Goal: Information Seeking & Learning: Learn about a topic

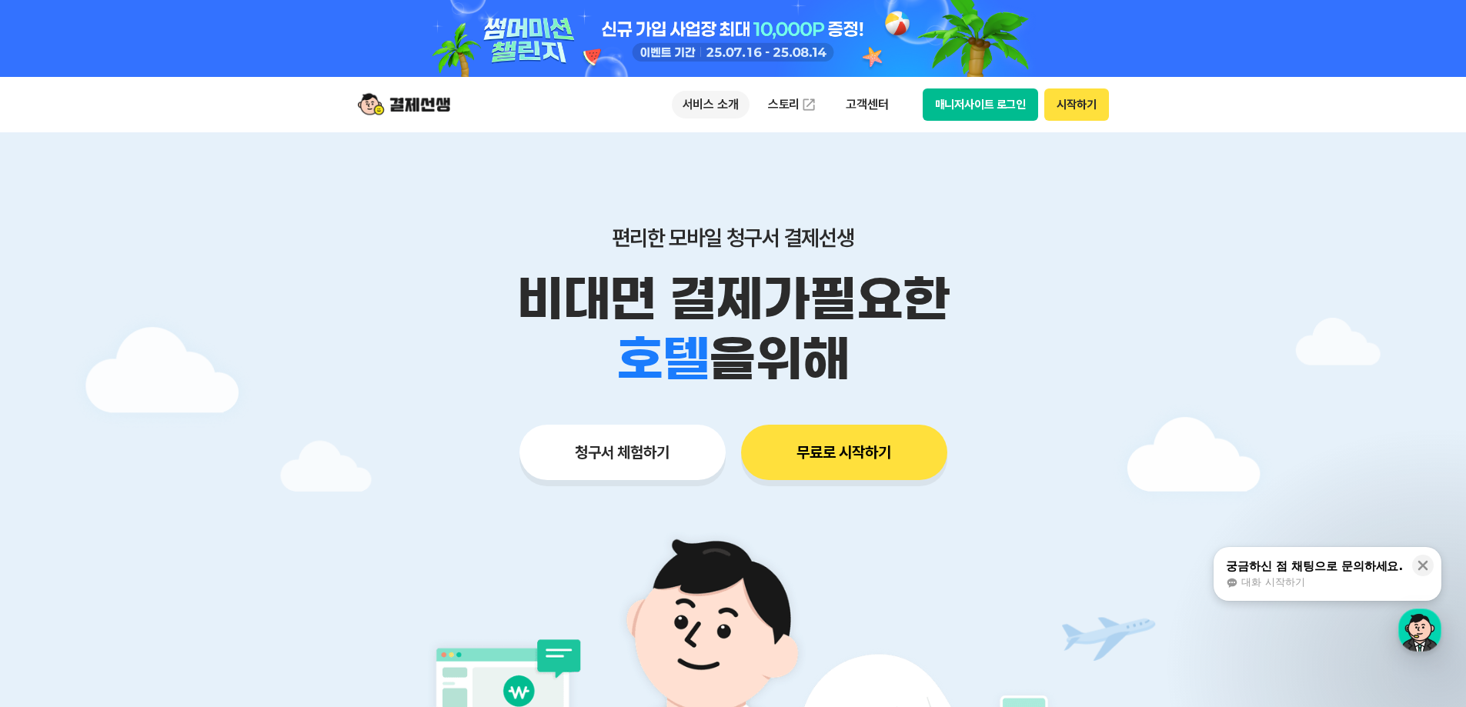
click at [725, 98] on p "서비스 소개" at bounding box center [711, 105] width 78 height 28
click at [1229, 332] on div at bounding box center [733, 538] width 1466 height 812
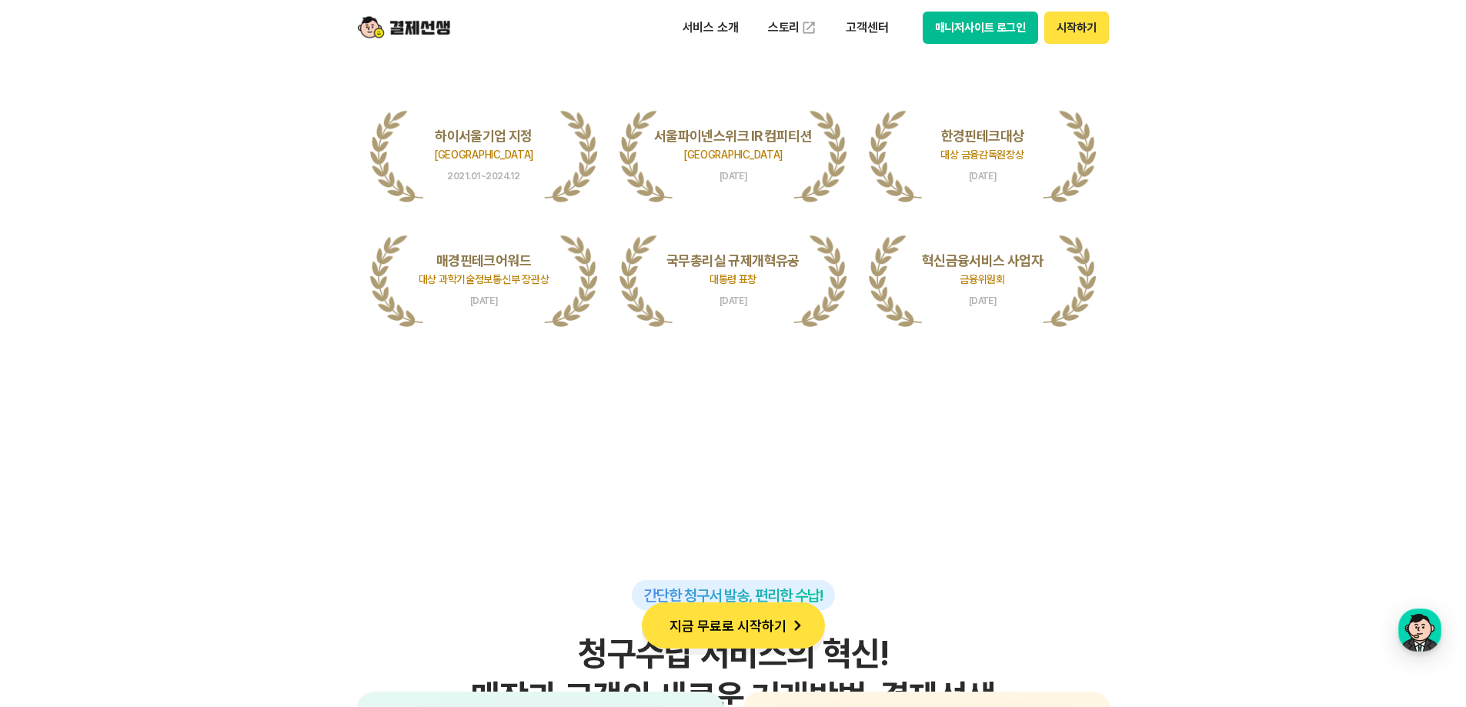
scroll to position [3385, 0]
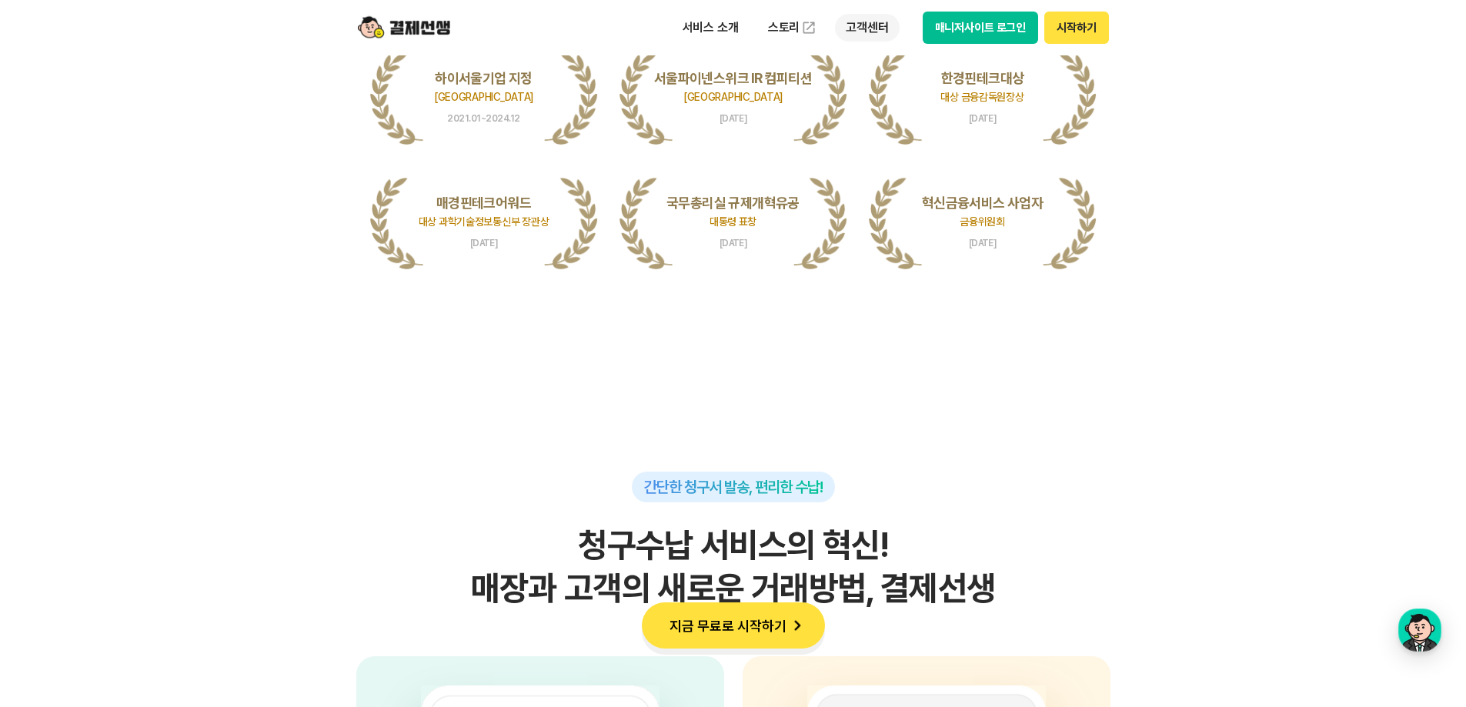
click at [866, 30] on p "고객센터" at bounding box center [867, 28] width 64 height 28
click at [867, 93] on link "자주 묻는 질문" at bounding box center [899, 90] width 129 height 31
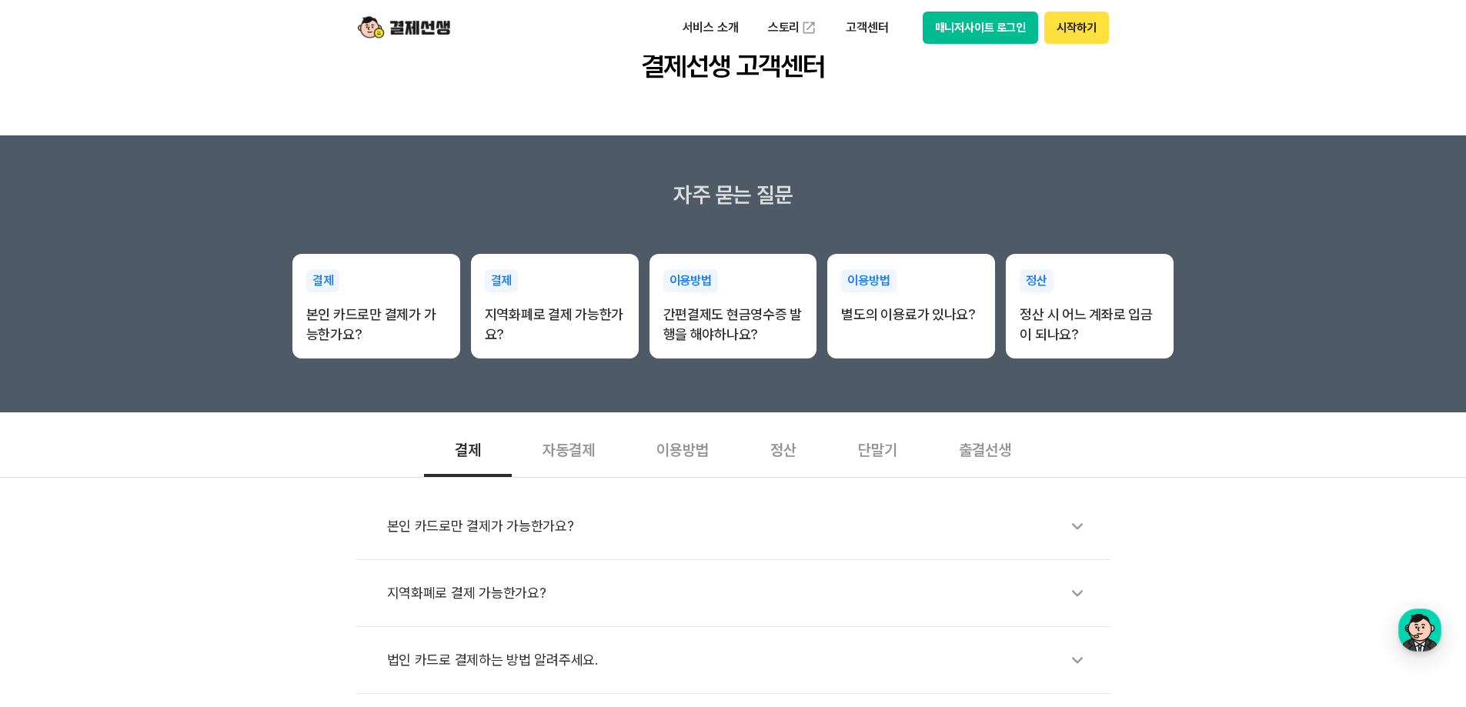
scroll to position [385, 0]
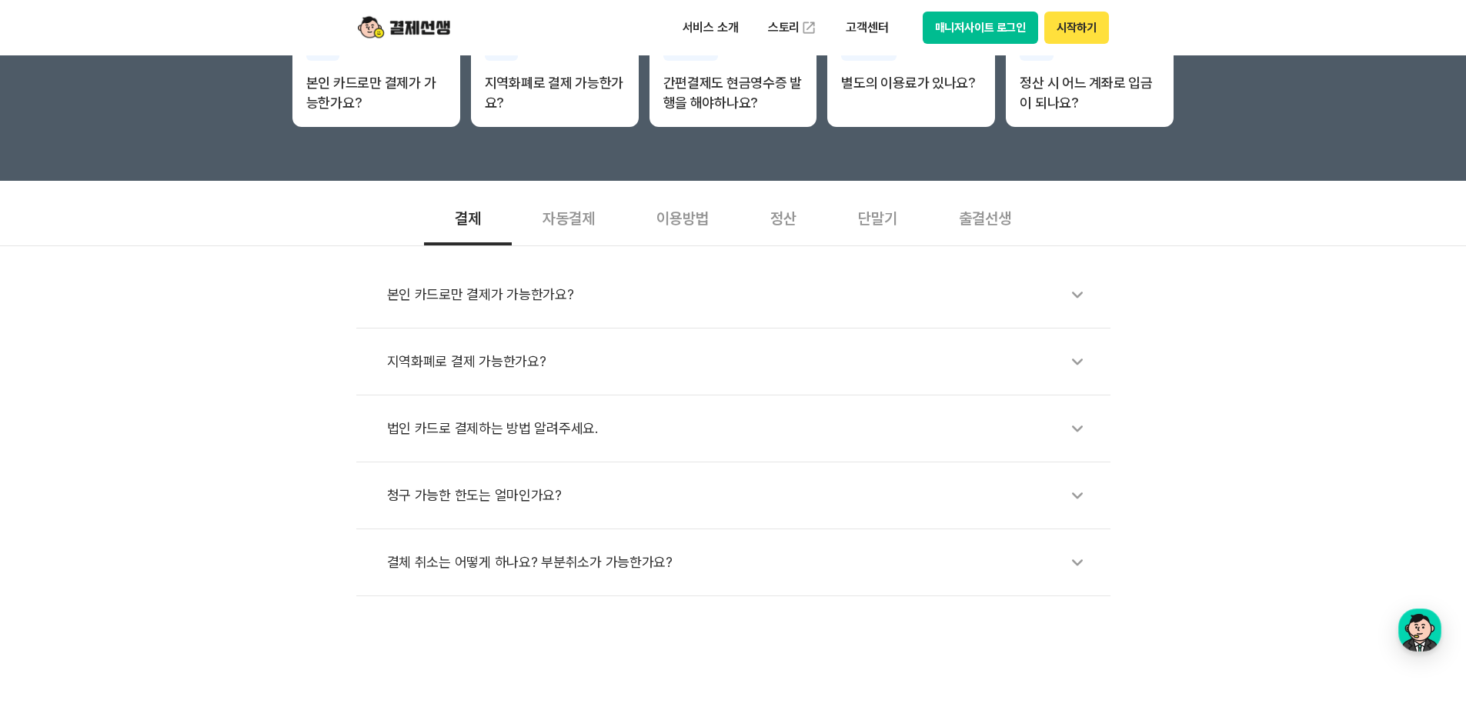
click at [582, 215] on div "자동결제" at bounding box center [569, 217] width 114 height 57
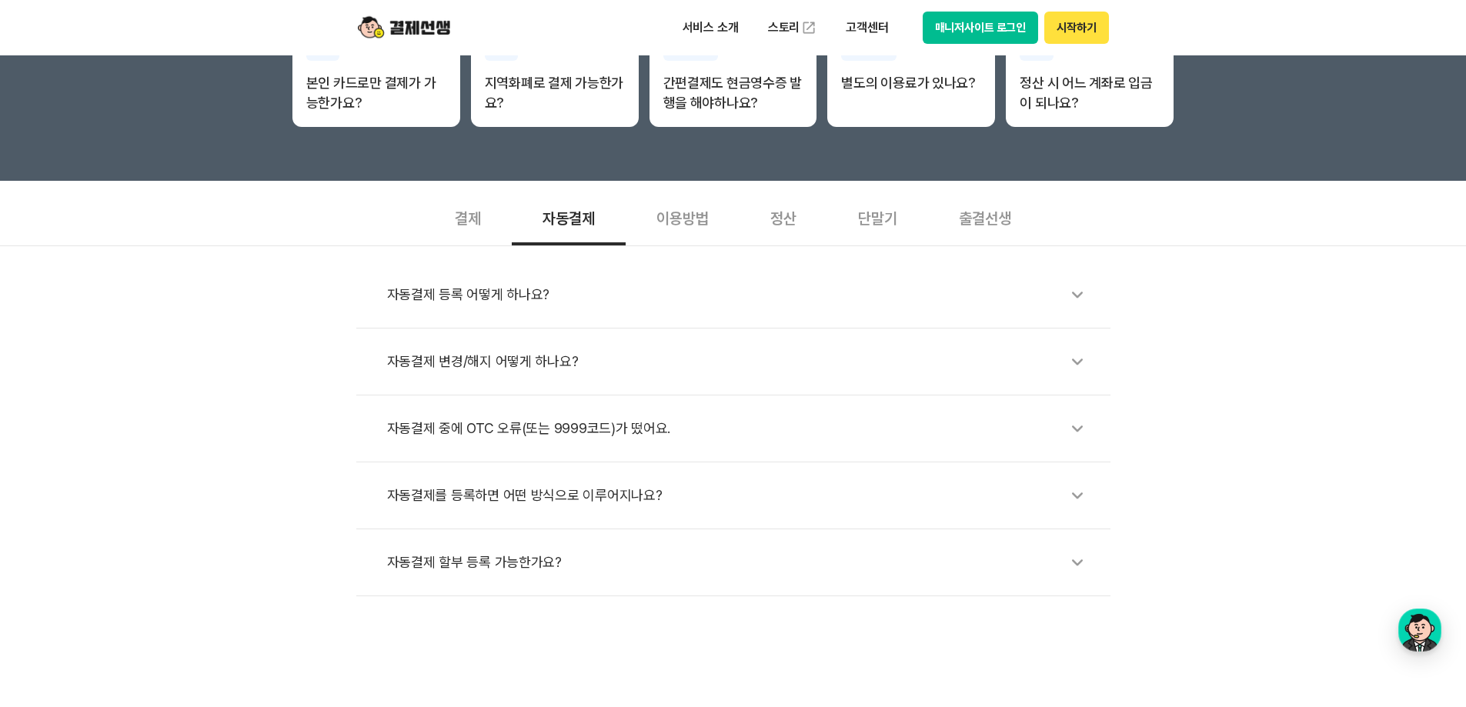
click at [665, 213] on div "이용방법" at bounding box center [683, 217] width 114 height 57
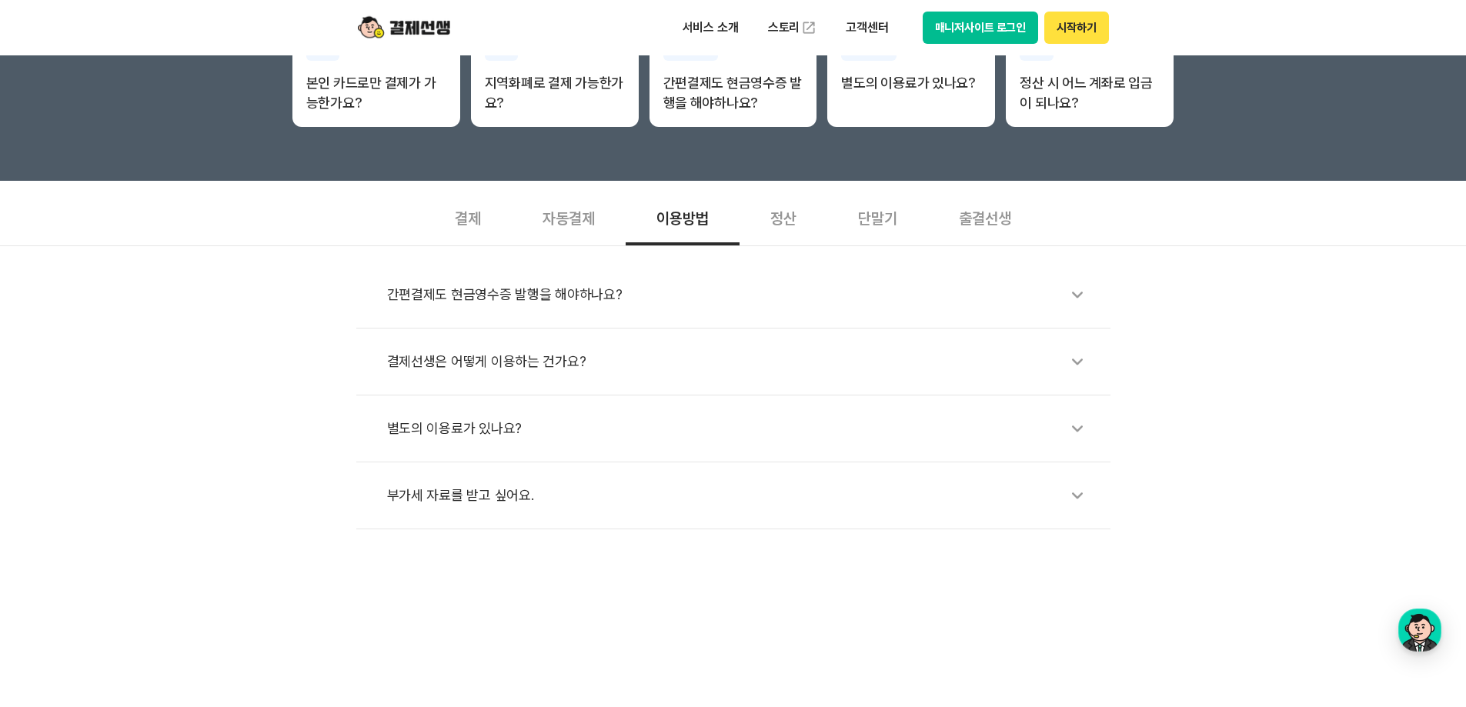
click at [499, 351] on div "결제선생은 어떻게 이용하는 건가요?" at bounding box center [741, 361] width 708 height 35
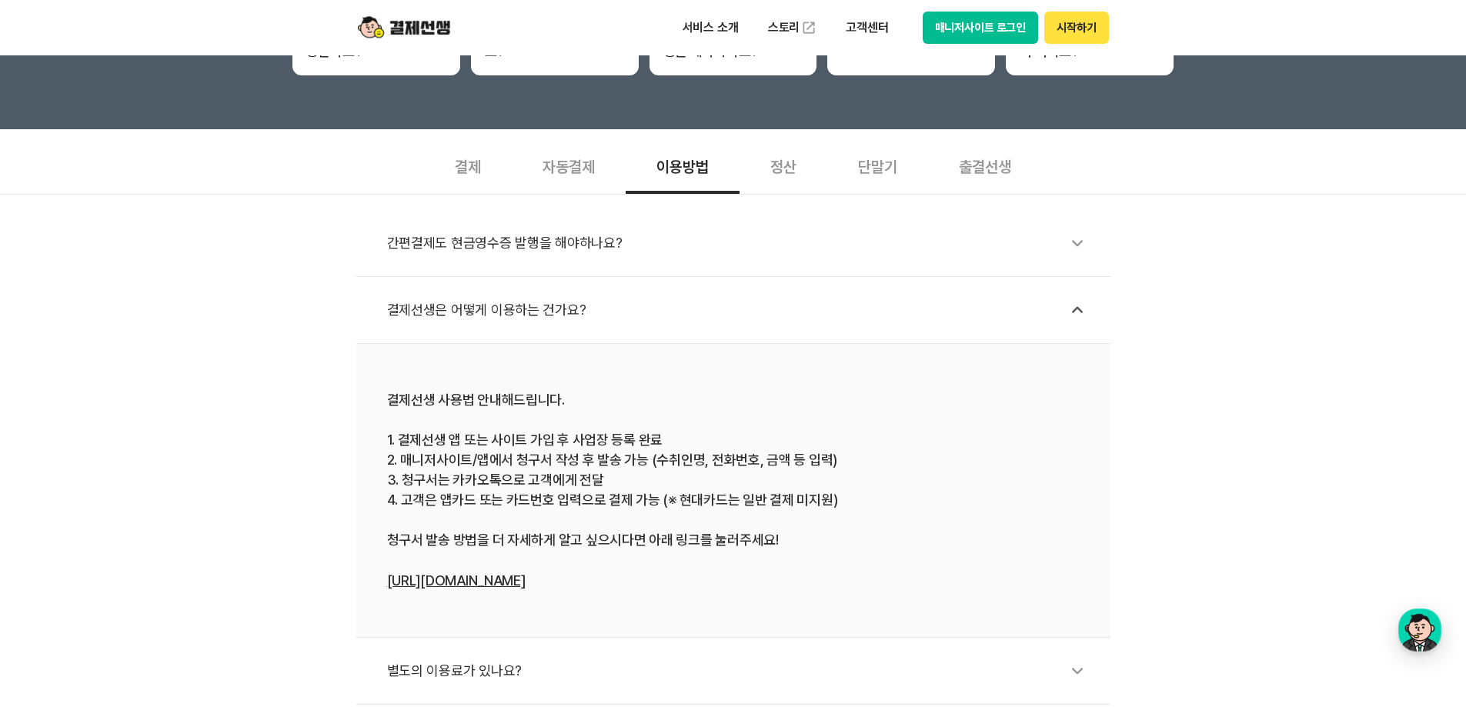
scroll to position [462, 0]
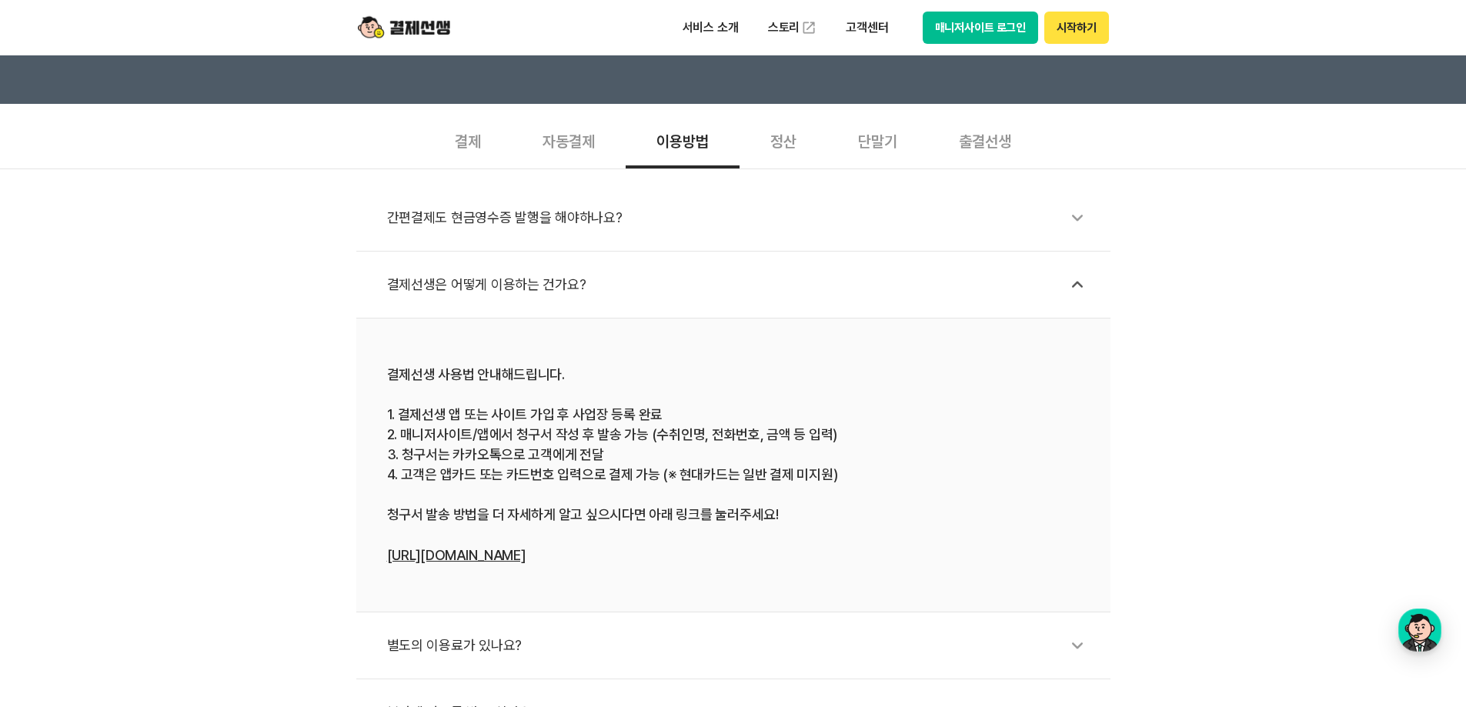
click at [772, 138] on div "정산" at bounding box center [783, 140] width 88 height 57
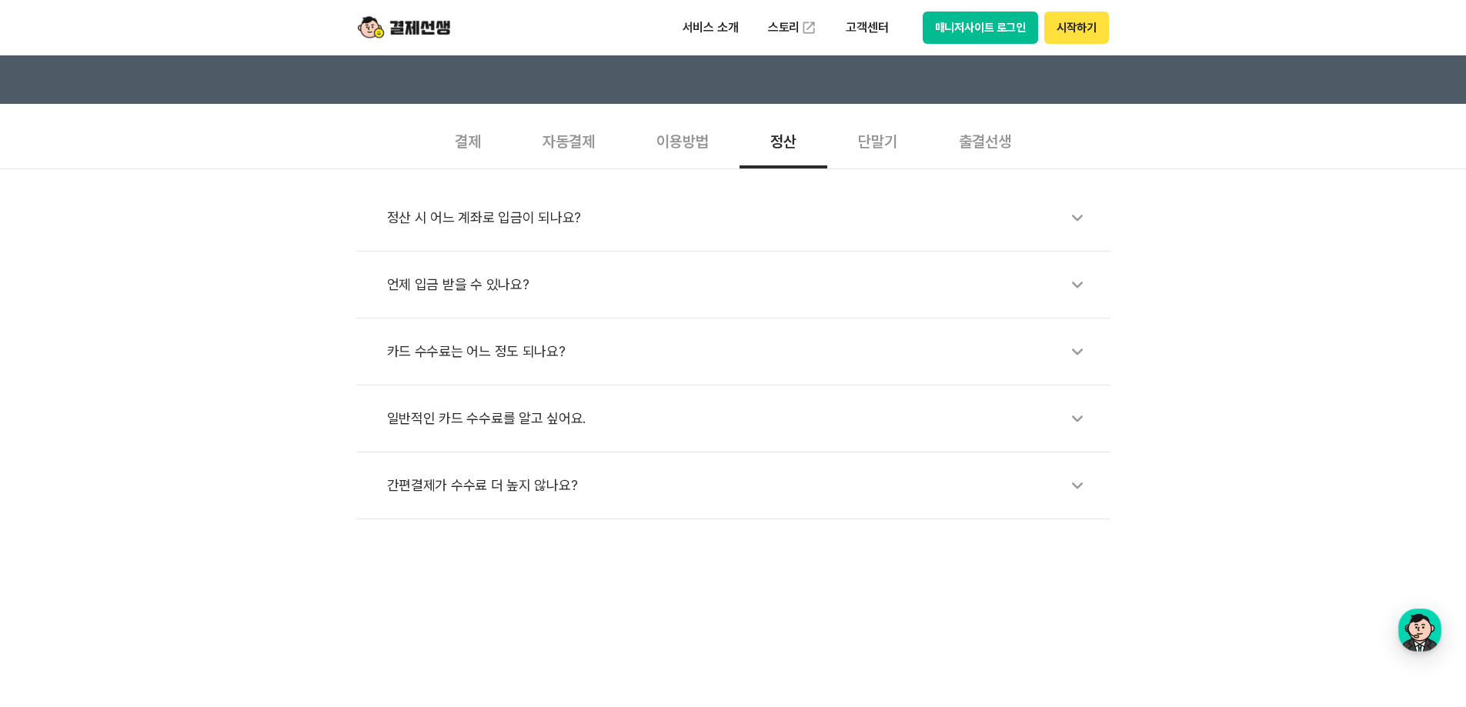
click at [843, 131] on div "단말기" at bounding box center [877, 140] width 101 height 57
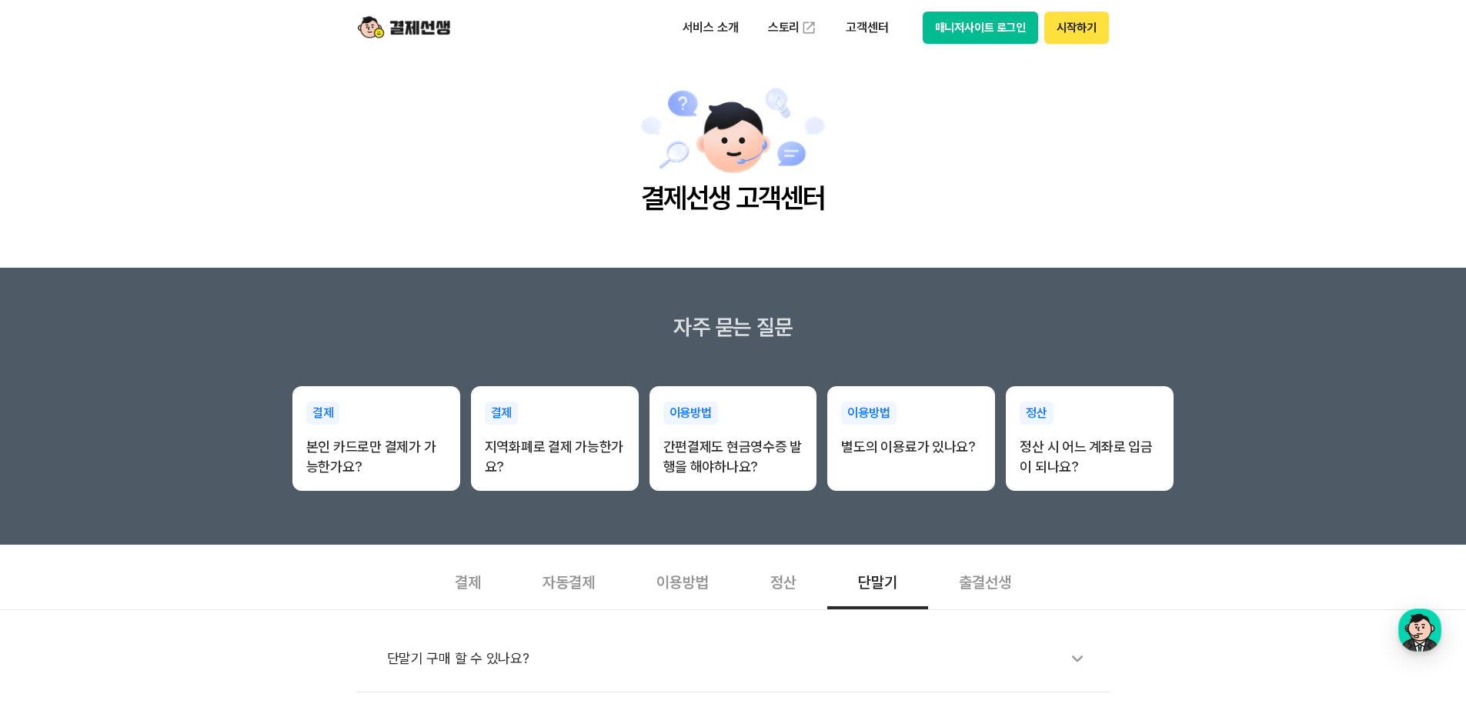
scroll to position [0, 0]
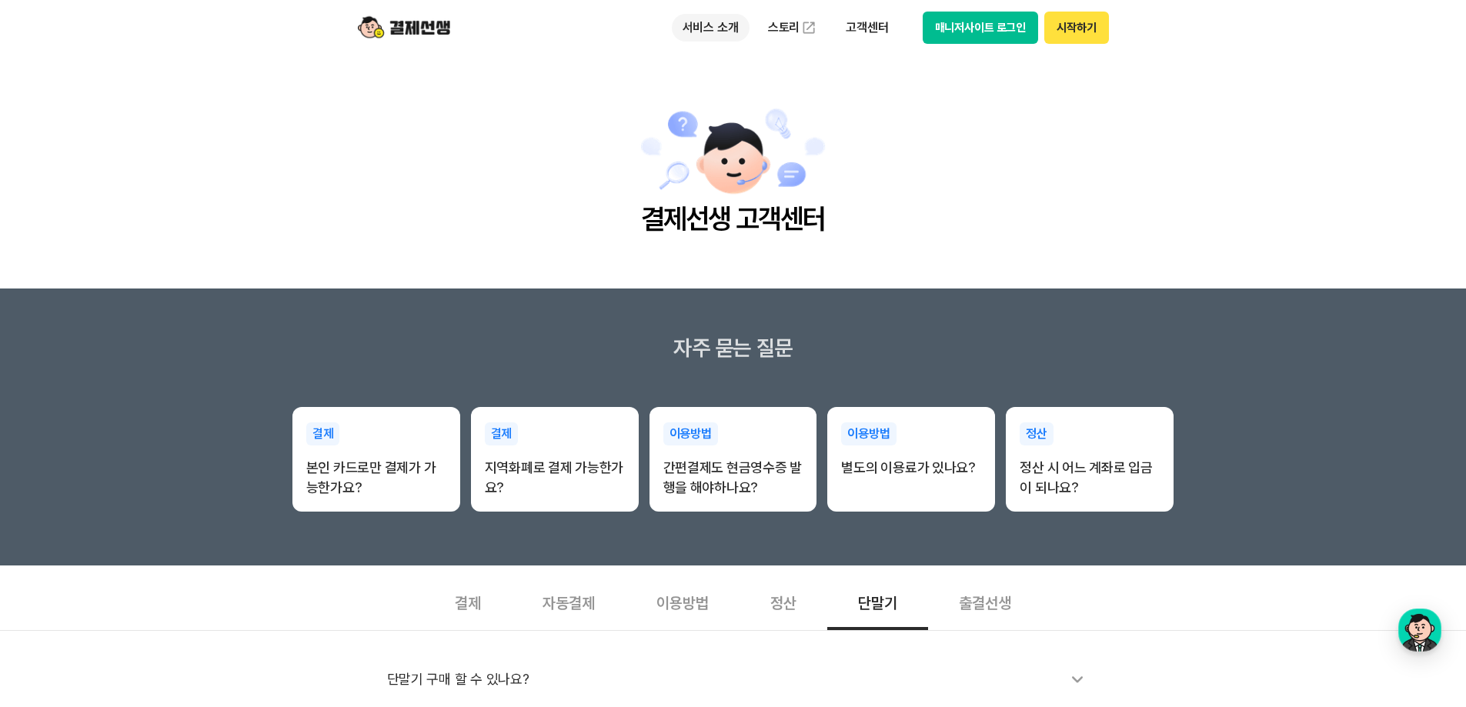
click at [729, 33] on p "서비스 소개" at bounding box center [711, 28] width 78 height 28
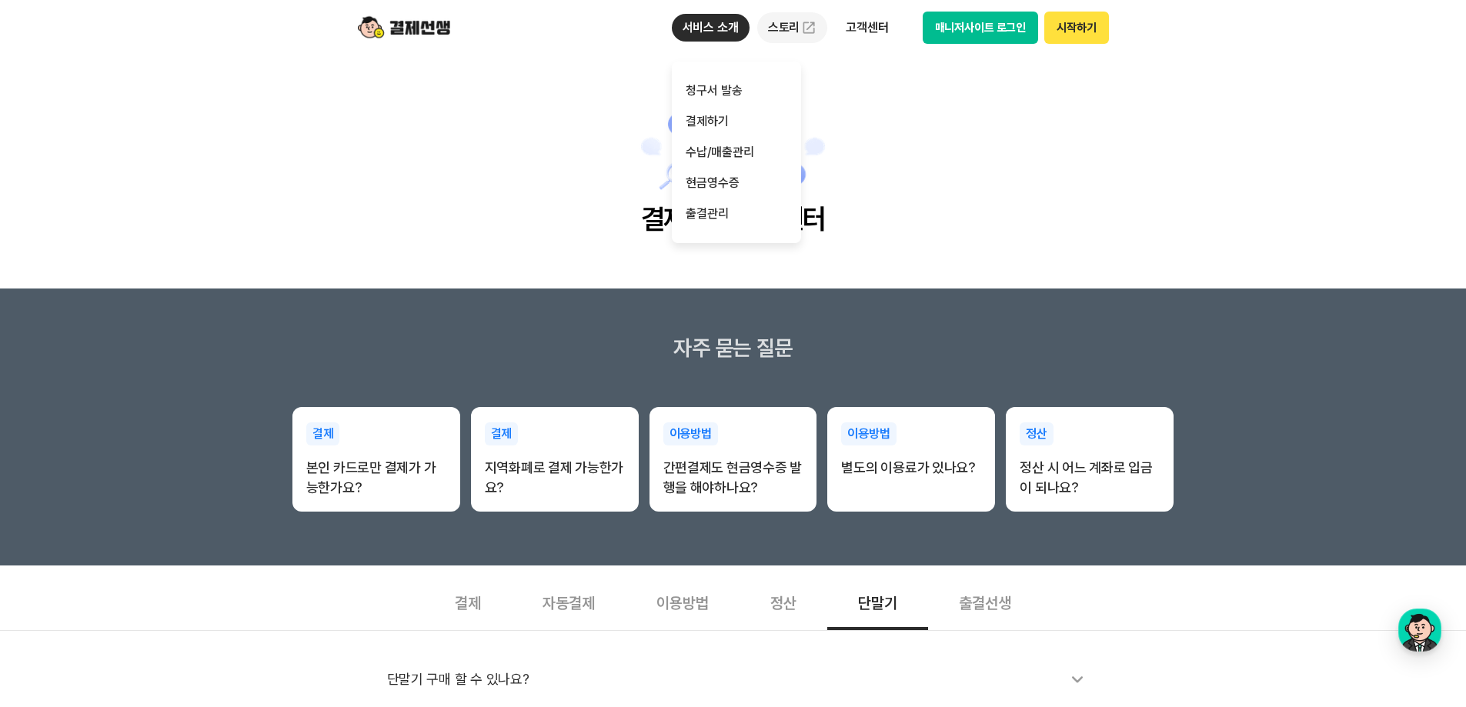
click at [784, 32] on link "스토리" at bounding box center [792, 27] width 71 height 31
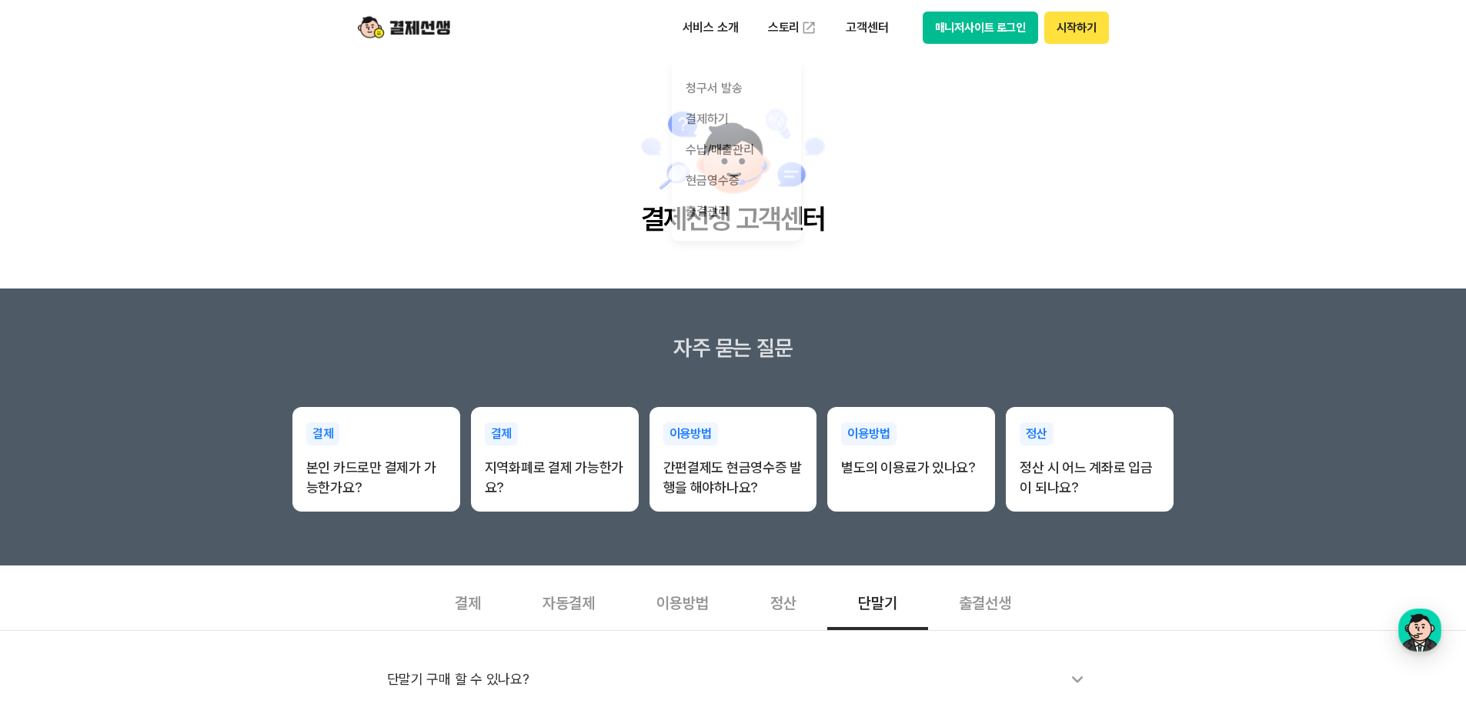
click at [426, 29] on img at bounding box center [404, 27] width 92 height 29
